Goal: Book appointment/travel/reservation

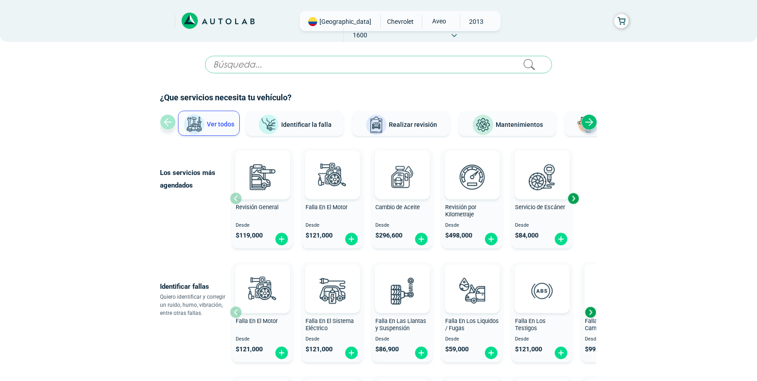
click at [388, 125] on button "Realizar revisión" at bounding box center [400, 123] width 97 height 25
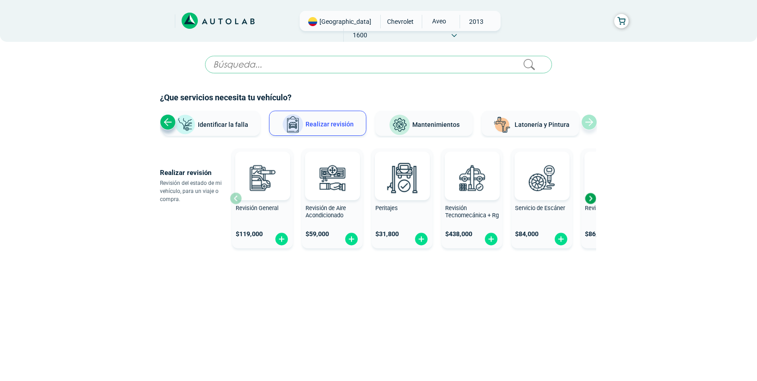
click at [541, 130] on button "Latonería y Pintura" at bounding box center [529, 123] width 97 height 25
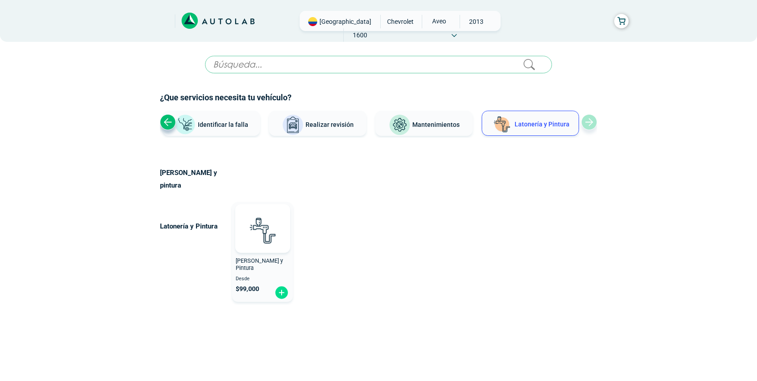
click at [541, 130] on button "Latonería y Pintura" at bounding box center [529, 123] width 97 height 25
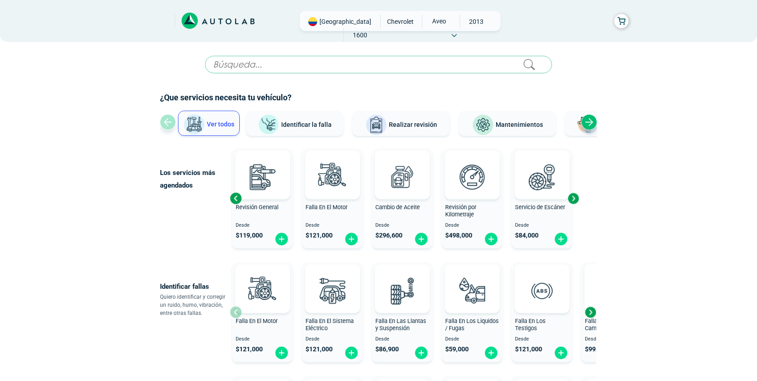
click at [589, 123] on div "Next slide" at bounding box center [589, 122] width 16 height 16
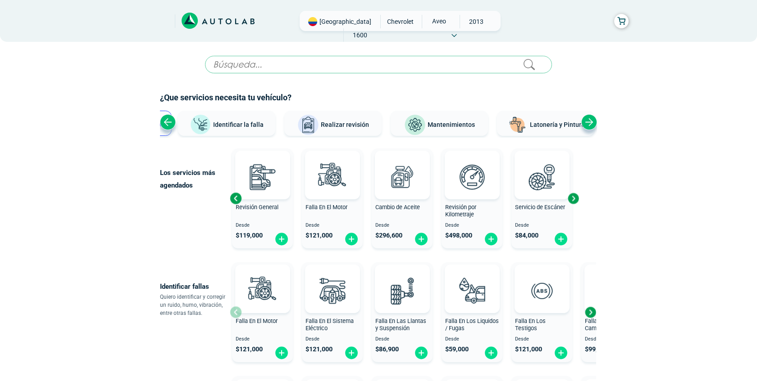
click at [542, 128] on span "Latonería y Pintura" at bounding box center [557, 124] width 55 height 7
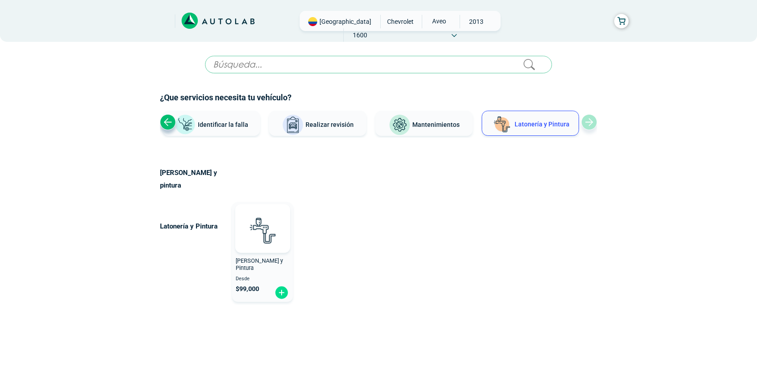
click at [270, 258] on span "Latoneria y Pintura" at bounding box center [259, 265] width 47 height 14
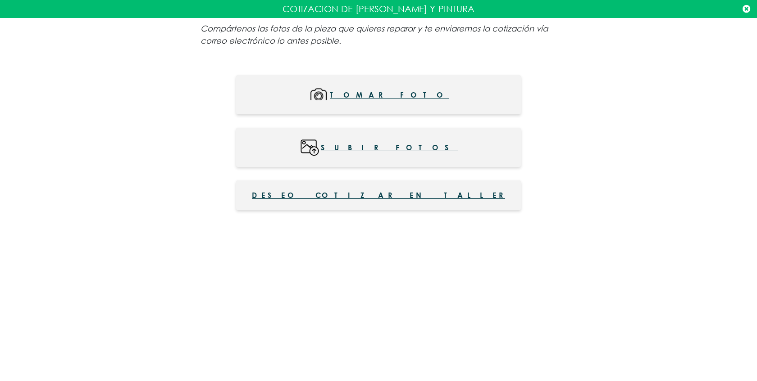
click at [371, 193] on span "Deseo cotizar en taller" at bounding box center [378, 195] width 253 height 11
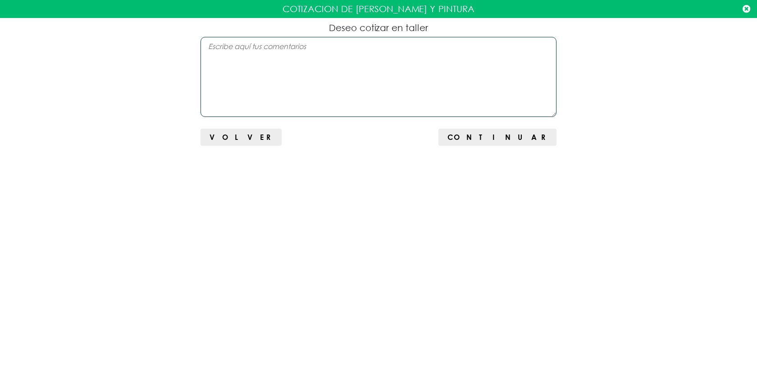
click at [356, 52] on textarea at bounding box center [378, 77] width 356 height 80
type textarea "n"
type textarea "sufri unchoque y necesito que veriquen cuanto vale el arreglo"
click at [519, 140] on span "Continuar" at bounding box center [497, 137] width 100 height 9
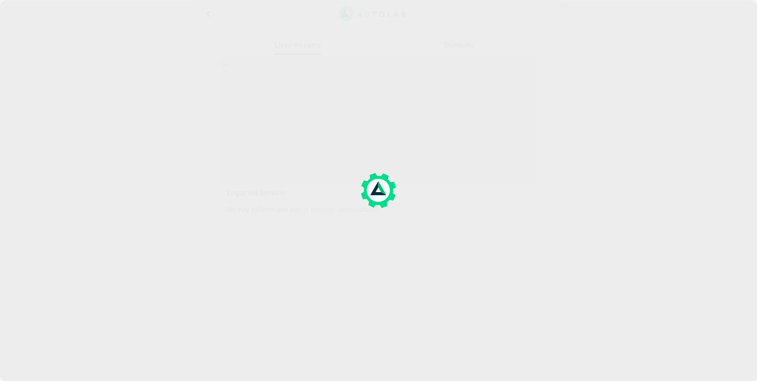
click at [519, 140] on div at bounding box center [378, 190] width 757 height 381
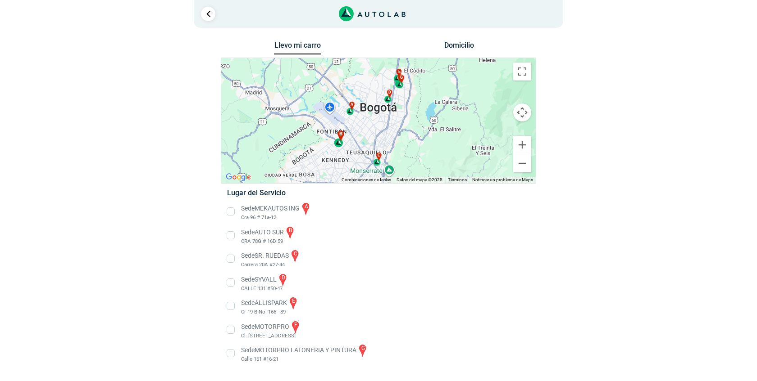
click at [339, 144] on div "b" at bounding box center [339, 139] width 10 height 17
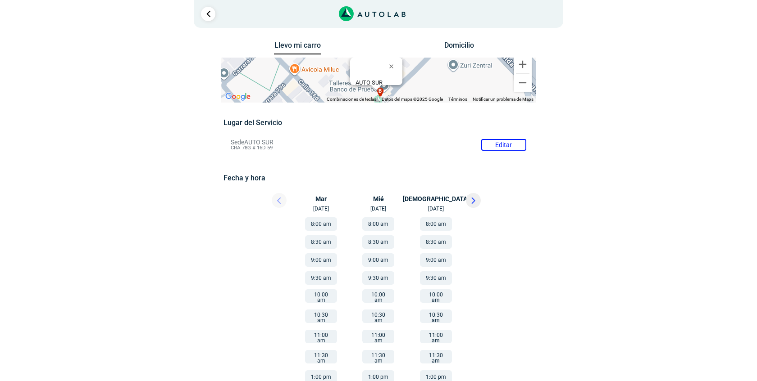
click at [321, 256] on button "9:00 am" at bounding box center [321, 261] width 32 height 14
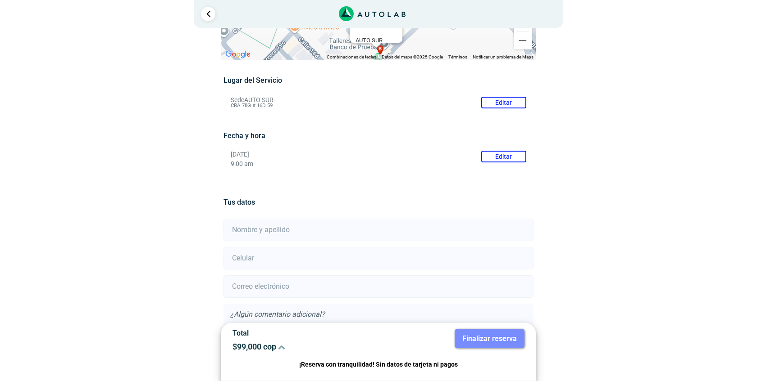
scroll to position [108, 0]
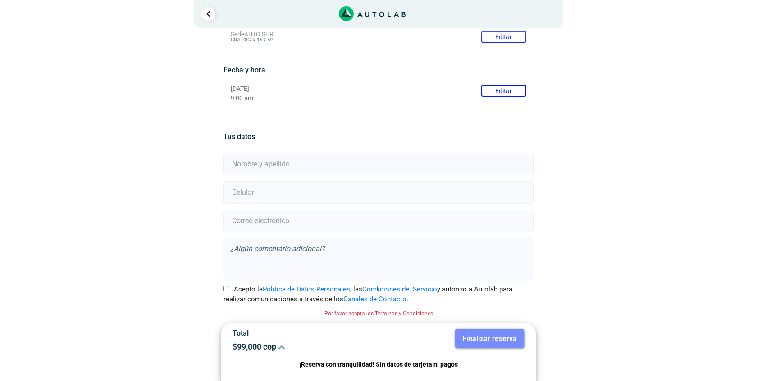
click at [303, 168] on input "text" at bounding box center [377, 164] width 309 height 23
type input "diego leon"
type input "3125363454"
click at [250, 223] on input "email" at bounding box center [377, 221] width 309 height 23
type input "diego.leons@tecnotictecnologia.com"
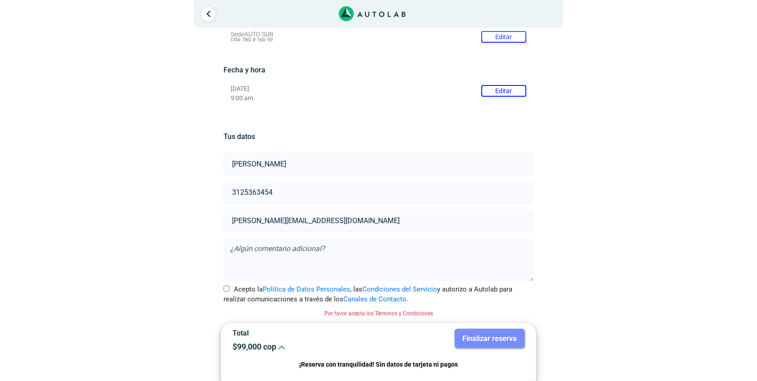
click at [226, 290] on input "Acepto la Política de Datos Personales , las Condiciones del Servicio y autoriz…" at bounding box center [226, 289] width 6 height 6
checkbox input "true"
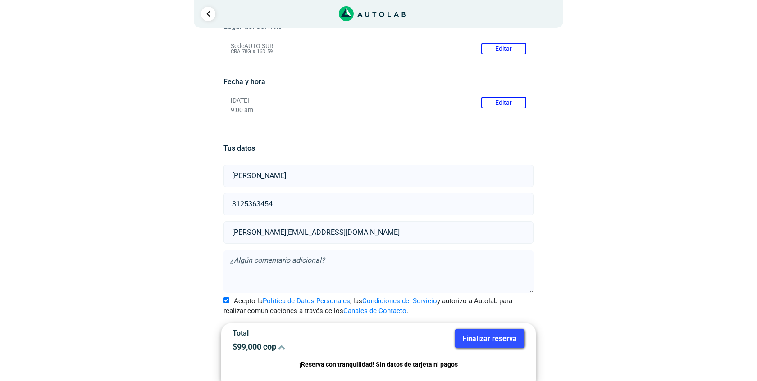
scroll to position [96, 0]
click at [481, 338] on button "Finalizar reserva" at bounding box center [489, 338] width 70 height 19
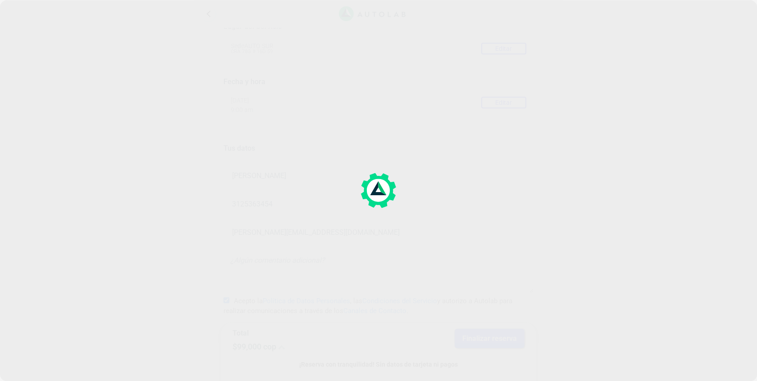
scroll to position [0, 0]
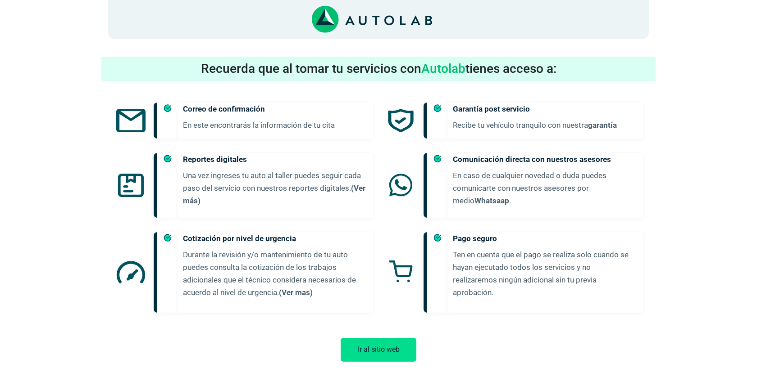
scroll to position [419, 0]
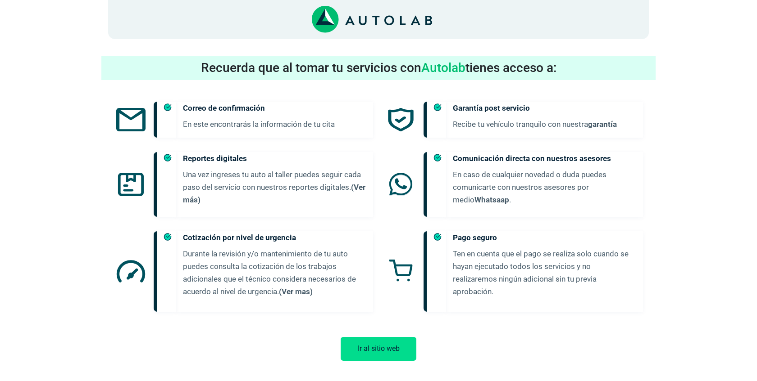
click at [378, 342] on button "Ir al sitio web" at bounding box center [379, 349] width 76 height 24
